Goal: Task Accomplishment & Management: Complete application form

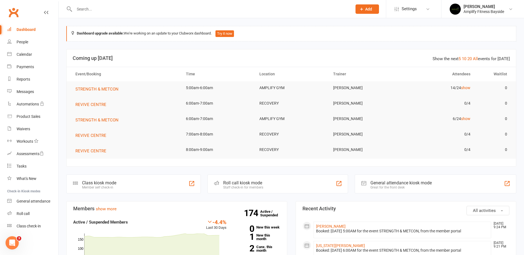
click at [25, 43] on div "People" at bounding box center [23, 42] width 12 height 4
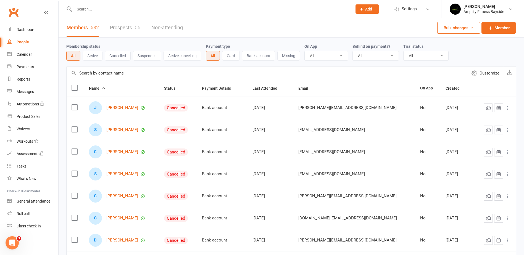
click at [125, 43] on div "Membership status All Active Cancelled Suspended Active cancelling Payment type…" at bounding box center [291, 52] width 450 height 29
click at [130, 26] on link "Prospects 56" at bounding box center [125, 27] width 30 height 19
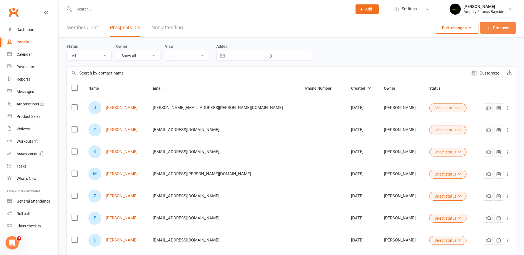
click at [495, 27] on span "Prospect" at bounding box center [501, 28] width 17 height 7
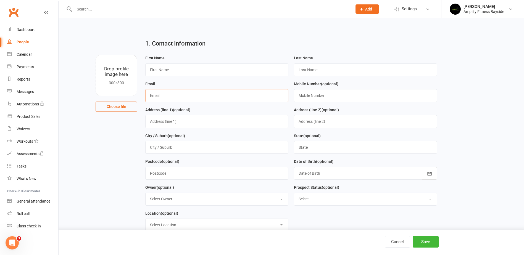
paste input "[EMAIL_ADDRESS][DOMAIN_NAME]"
type input "[EMAIL_ADDRESS][DOMAIN_NAME]"
click at [233, 46] on h2 "1. Contact Information" at bounding box center [291, 43] width 292 height 7
click at [190, 73] on input "text" at bounding box center [216, 70] width 143 height 13
type input "[PERSON_NAME]"
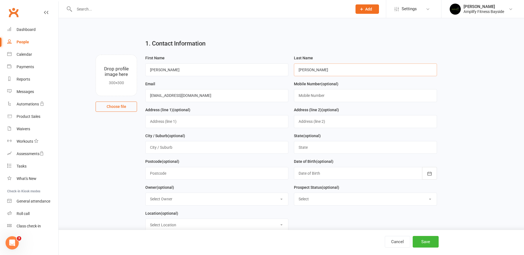
type input "[PERSON_NAME]"
click at [263, 39] on div "1. Contact Information" at bounding box center [291, 45] width 300 height 20
click at [264, 37] on div "1. Contact Information" at bounding box center [291, 45] width 300 height 20
click at [419, 240] on button "Save" at bounding box center [426, 242] width 26 height 12
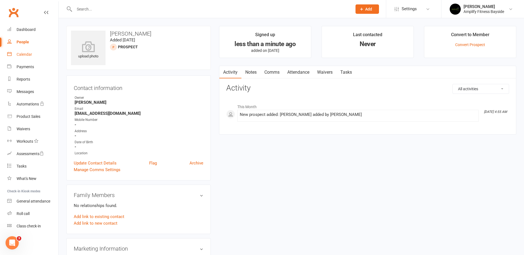
click at [43, 52] on link "Calendar" at bounding box center [32, 54] width 51 height 12
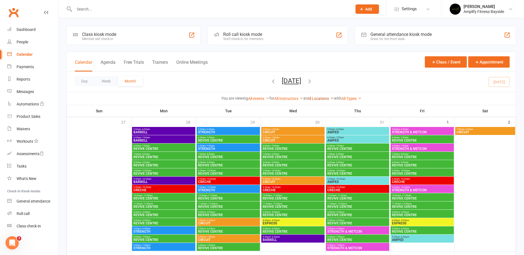
click at [326, 98] on link "All Locations" at bounding box center [320, 98] width 27 height 4
click at [314, 111] on link "AMPLIFY GYM" at bounding box center [306, 109] width 55 height 11
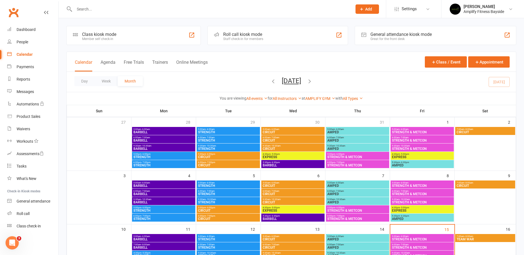
scroll to position [28, 0]
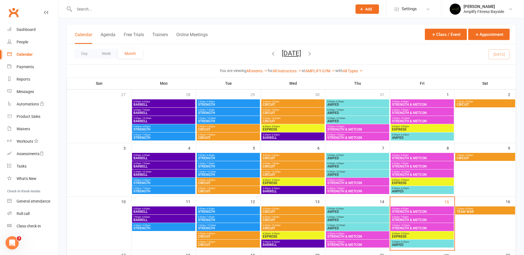
click at [415, 208] on span "5:00am - 6:00am" at bounding box center [422, 209] width 61 height 2
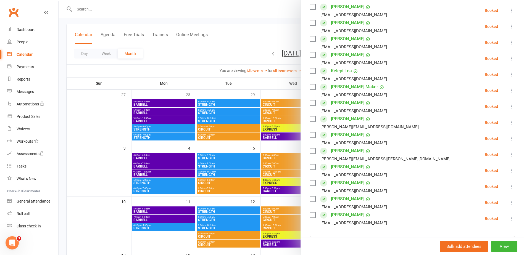
scroll to position [138, 0]
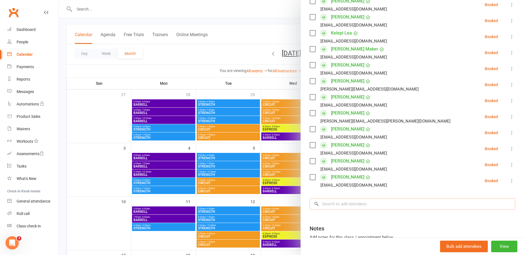
click at [339, 206] on input "search" at bounding box center [413, 204] width 206 height 12
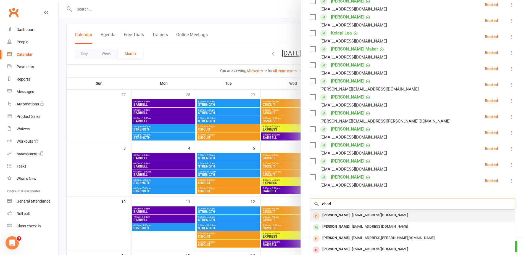
type input "charl"
click at [335, 215] on div "[PERSON_NAME]" at bounding box center [336, 216] width 32 height 8
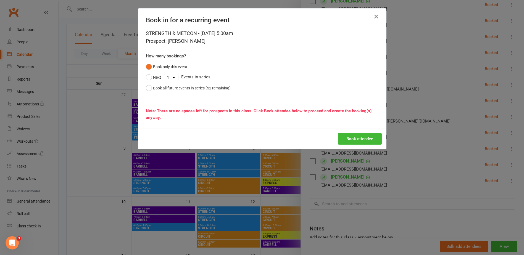
click at [350, 132] on div "Book attendee" at bounding box center [262, 139] width 248 height 20
click at [350, 136] on button "Book attendee" at bounding box center [360, 139] width 44 height 12
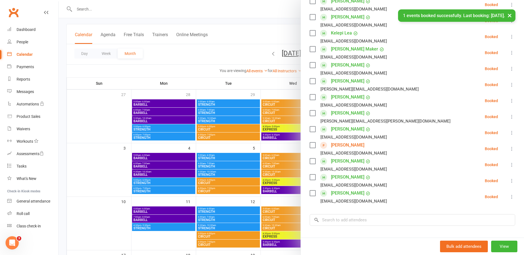
click at [64, 120] on div at bounding box center [292, 127] width 466 height 255
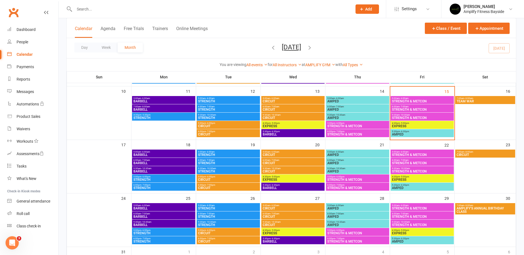
click at [211, 153] on span "- 6:00am" at bounding box center [210, 152] width 9 height 2
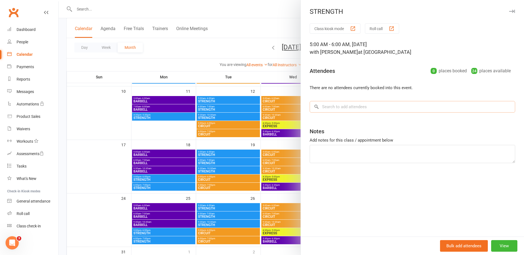
click at [341, 107] on input "search" at bounding box center [413, 107] width 206 height 12
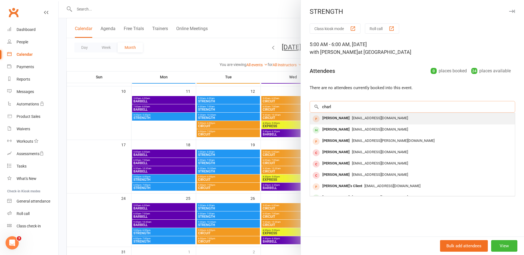
type input "charl"
click at [336, 115] on div "[PERSON_NAME]" at bounding box center [336, 118] width 32 height 8
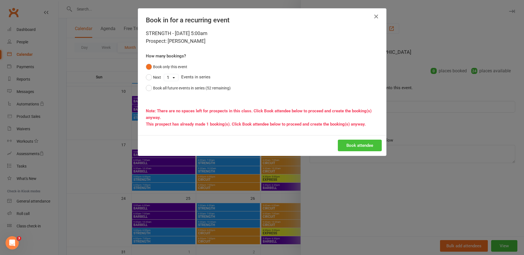
click at [358, 146] on button "Book attendee" at bounding box center [360, 146] width 44 height 12
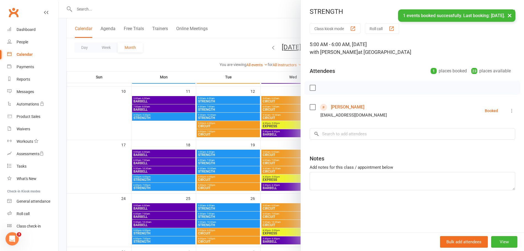
click at [64, 80] on div at bounding box center [292, 125] width 466 height 251
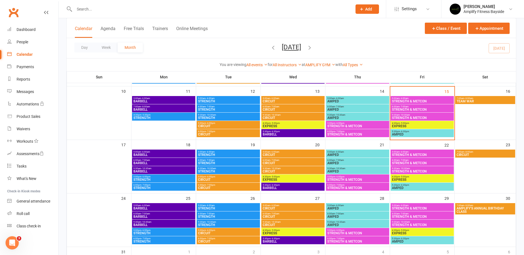
click at [283, 151] on span "5:00am - 6:00am" at bounding box center [292, 152] width 61 height 2
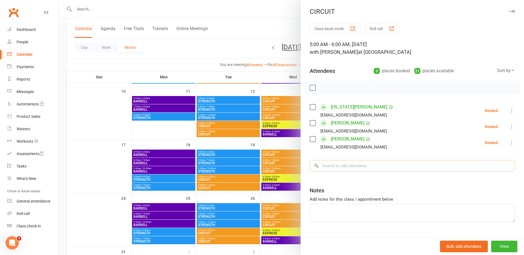
click at [341, 170] on input "search" at bounding box center [413, 166] width 206 height 12
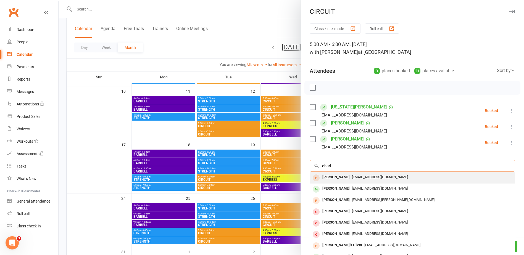
type input "charl"
click at [338, 178] on div "[PERSON_NAME]" at bounding box center [336, 178] width 32 height 8
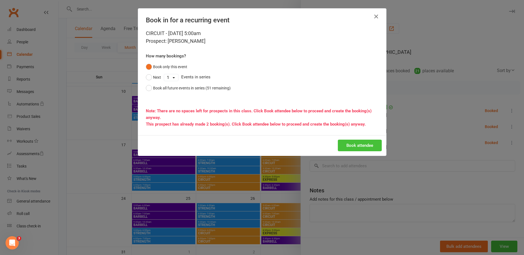
click at [361, 145] on button "Book attendee" at bounding box center [360, 146] width 44 height 12
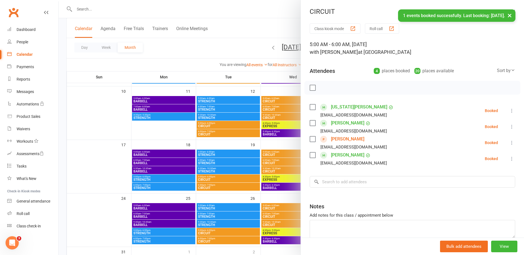
click at [60, 102] on div at bounding box center [292, 127] width 466 height 255
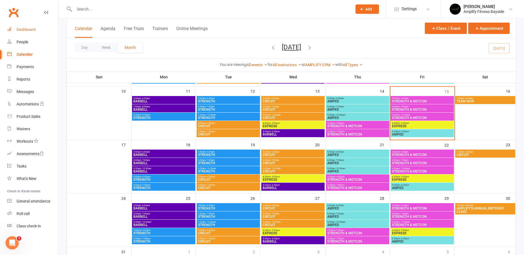
click at [24, 29] on div "Dashboard" at bounding box center [26, 29] width 19 height 4
